Goal: Transaction & Acquisition: Book appointment/travel/reservation

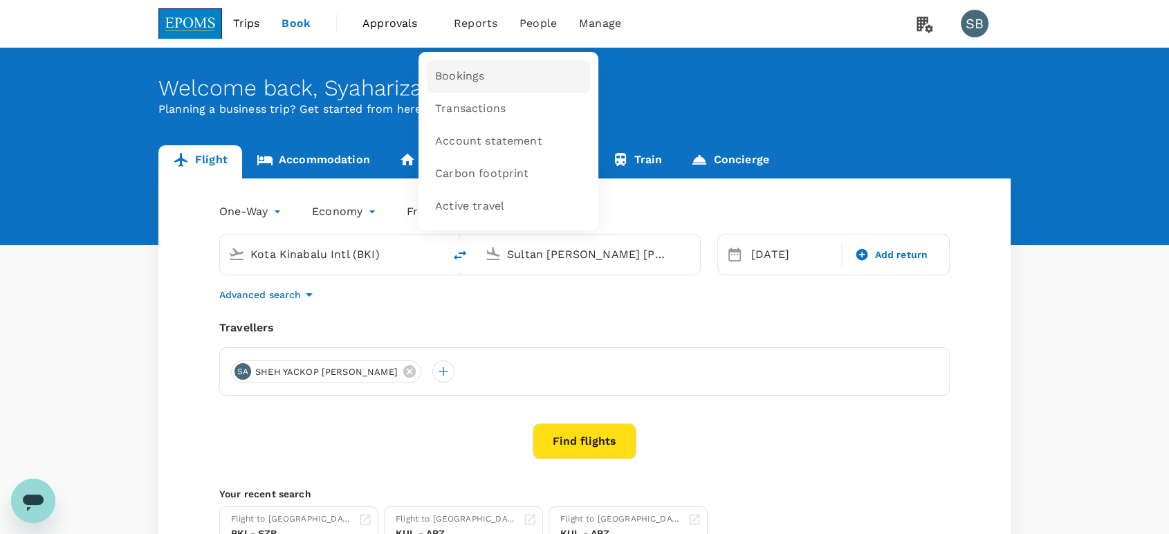
click at [470, 87] on link "Bookings" at bounding box center [508, 76] width 163 height 33
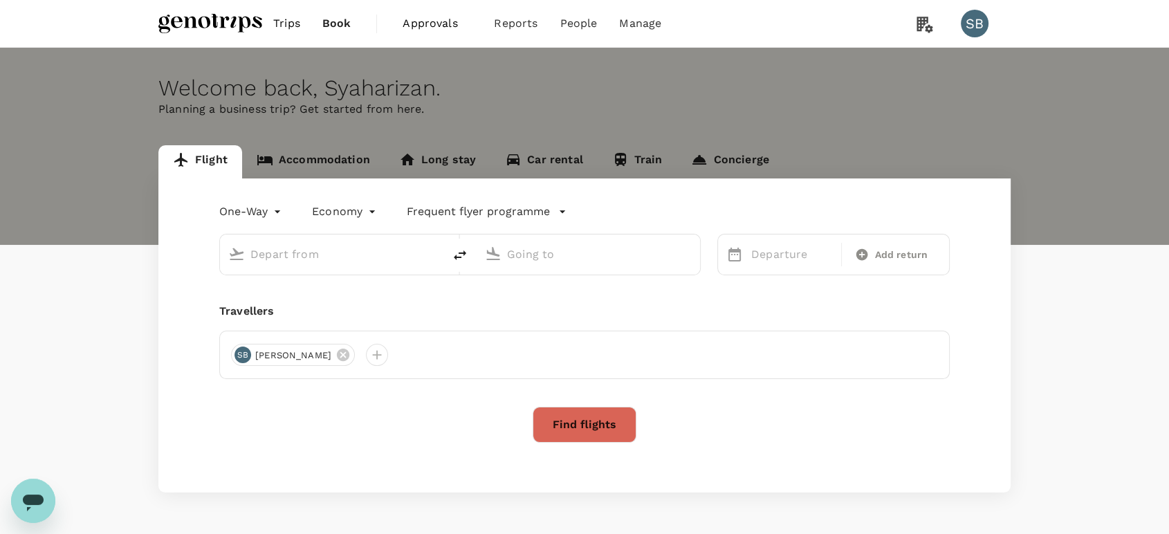
type input "roundtrip"
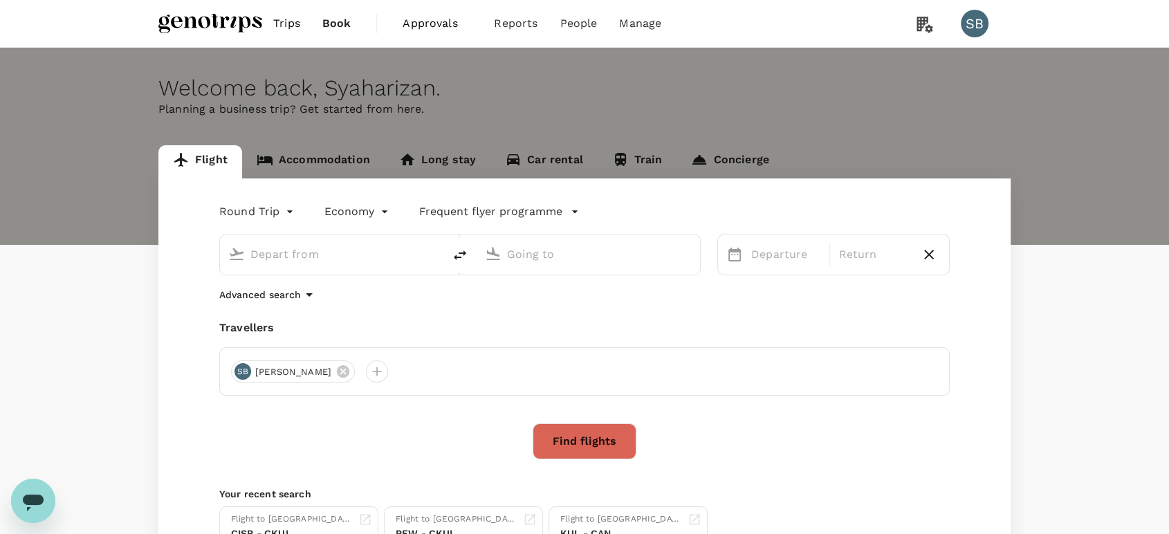
type input "Islamabad, Pakistan (any)"
type input "Kuala Lumpur, Malaysia (any)"
